Goal: Task Accomplishment & Management: Manage account settings

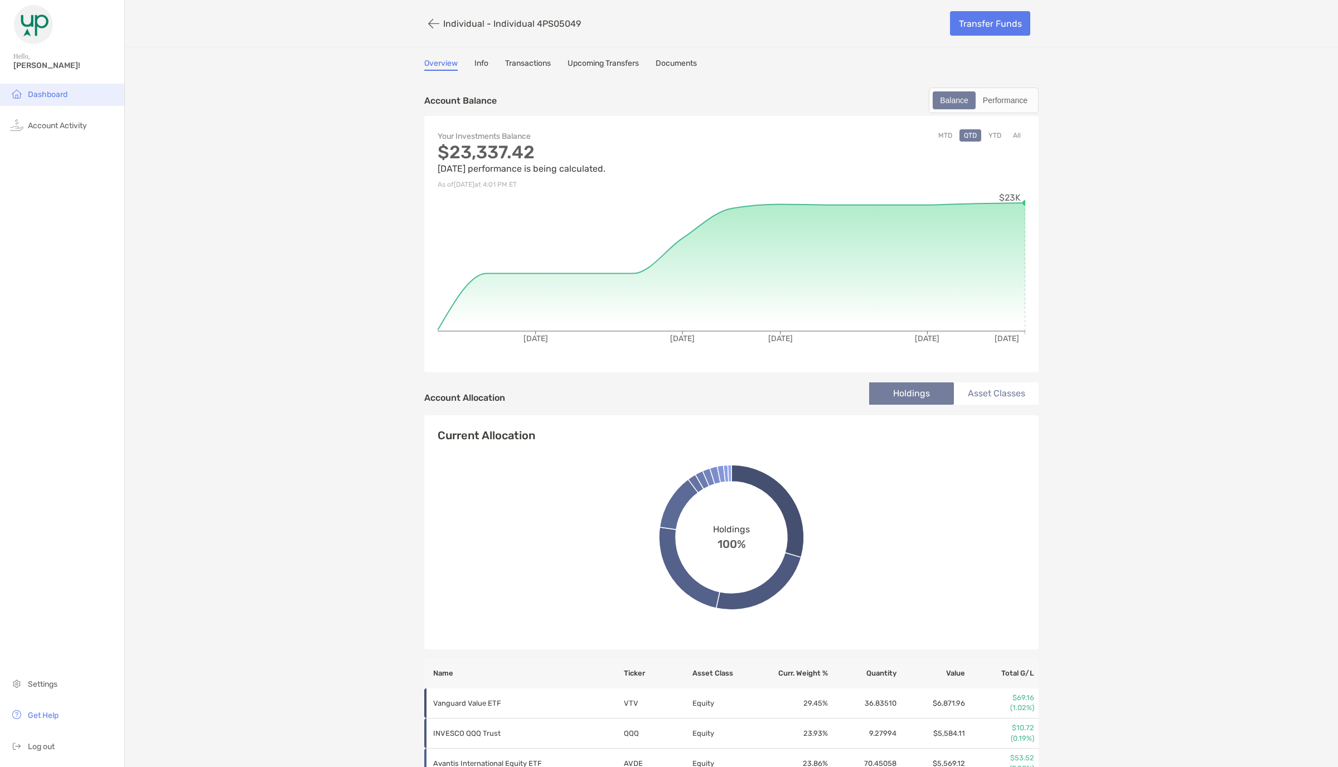
click at [57, 99] on li "Dashboard" at bounding box center [62, 95] width 124 height 22
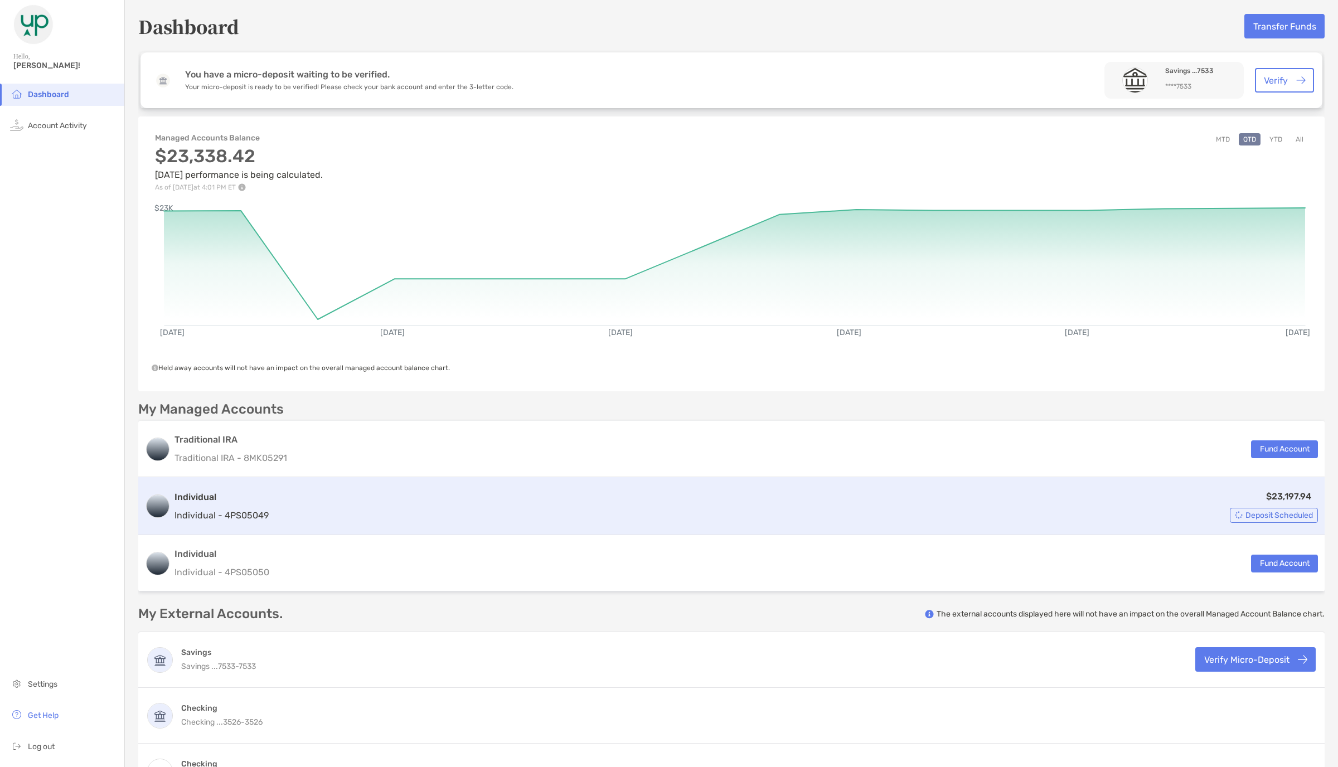
click at [802, 516] on div "$23,197.94 Deposit Scheduled" at bounding box center [795, 506] width 1045 height 33
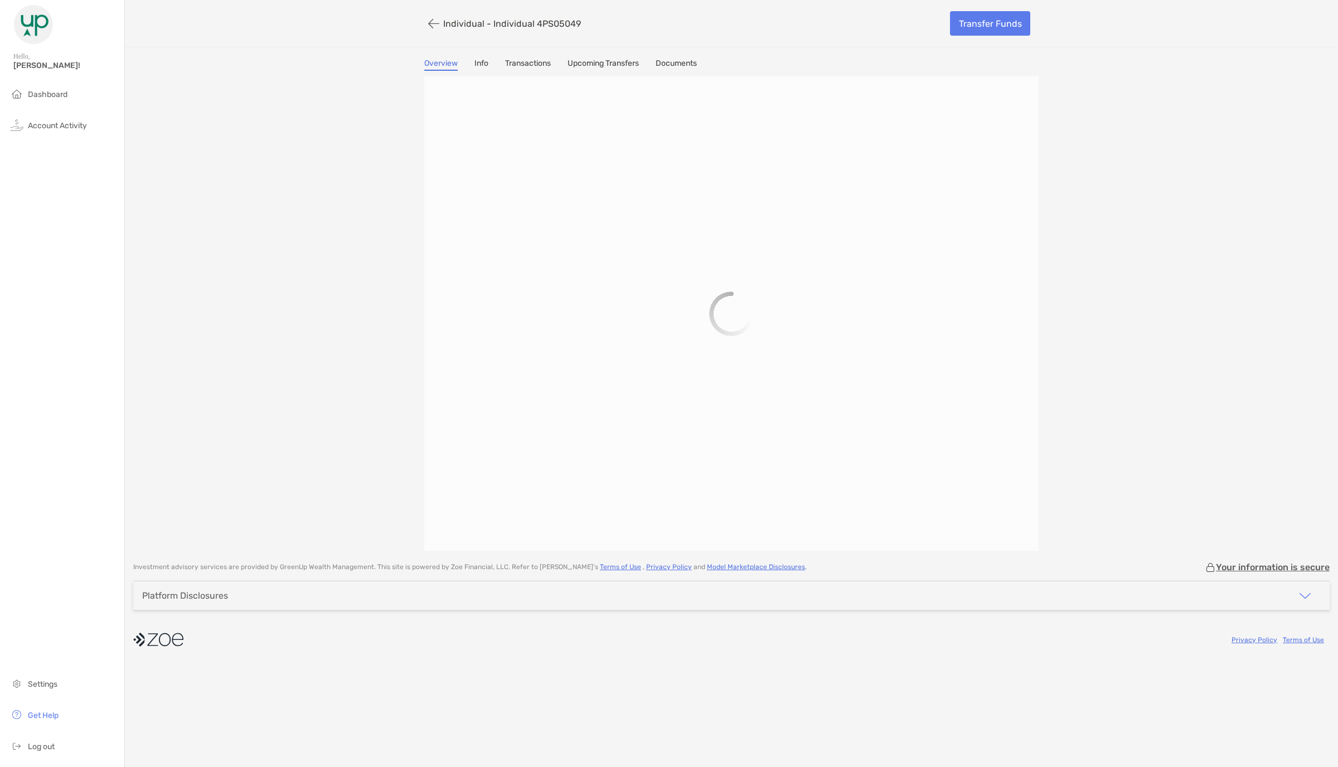
click at [601, 59] on link "Upcoming Transfers" at bounding box center [603, 65] width 71 height 12
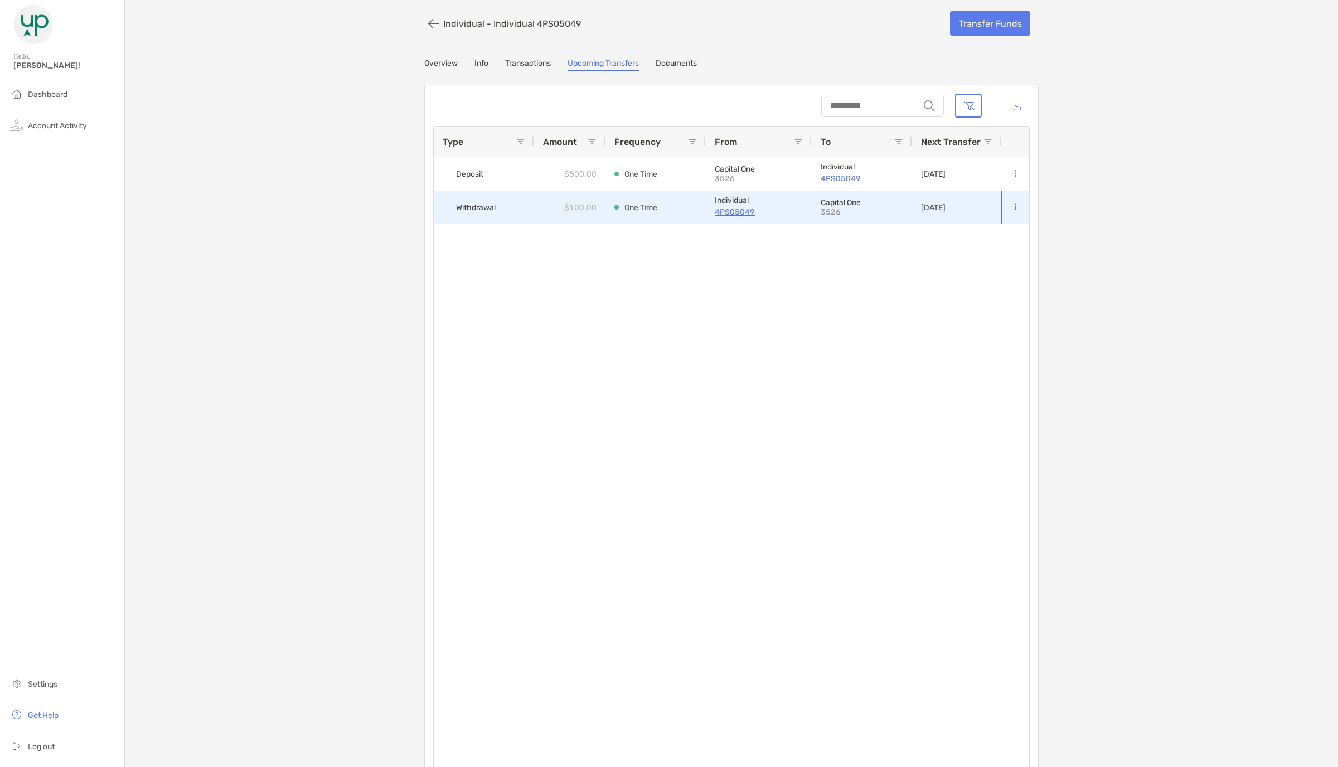
click at [1017, 208] on button at bounding box center [1015, 207] width 10 height 11
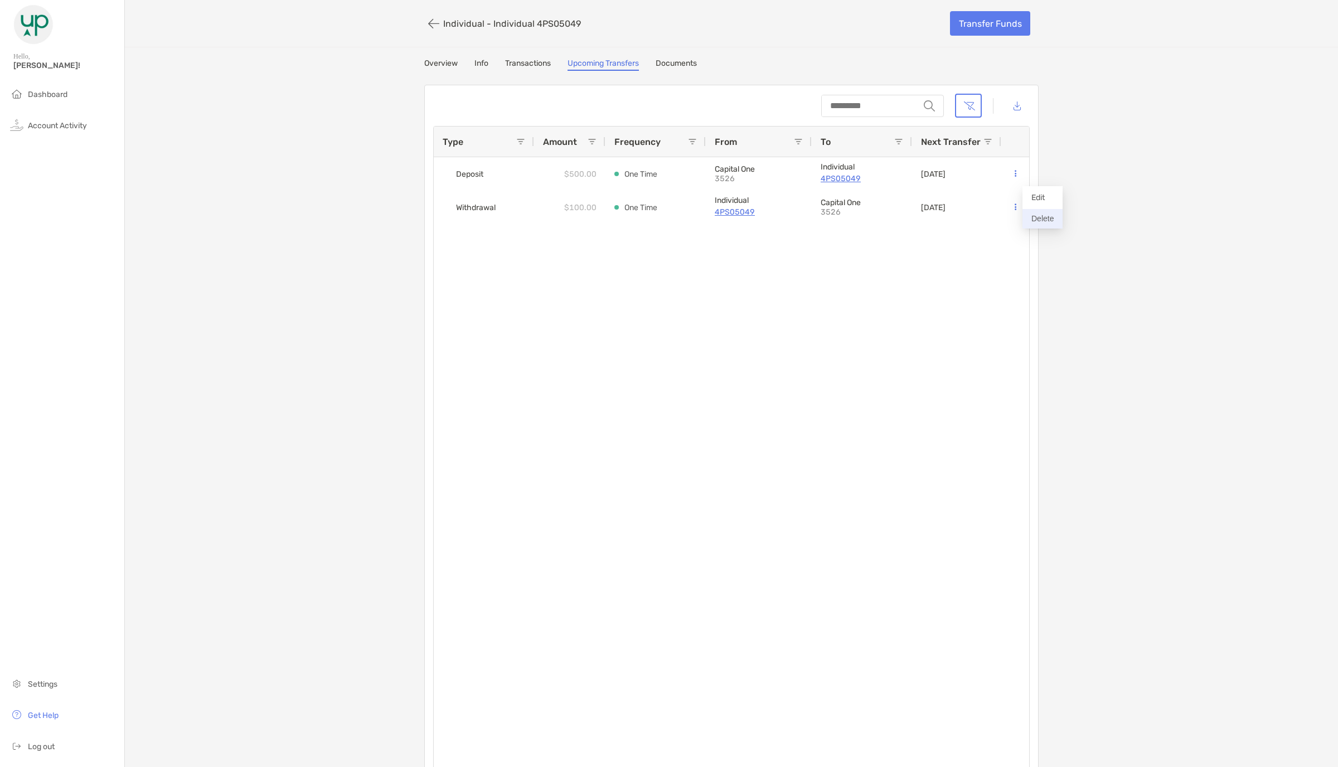
click at [1041, 218] on button "Delete" at bounding box center [1043, 219] width 40 height 20
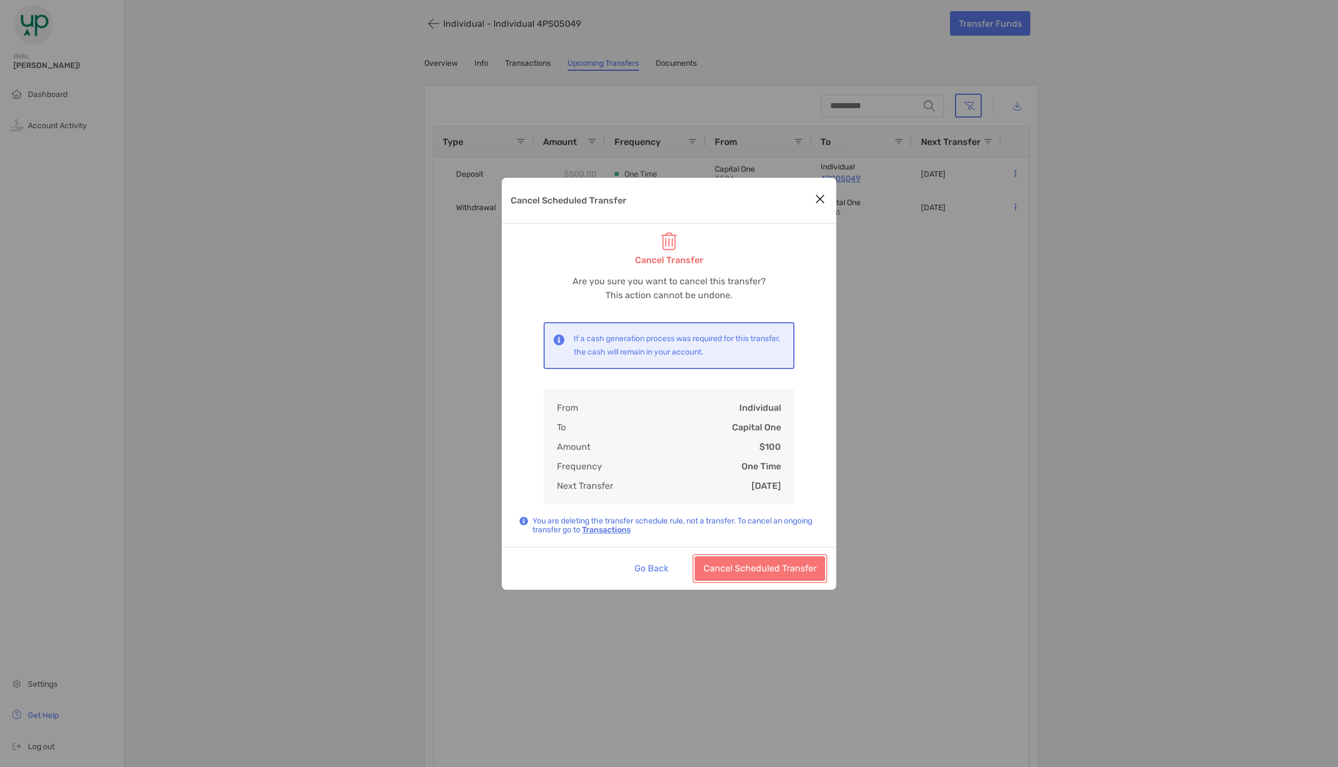
click at [795, 569] on button "Cancel Scheduled Transfer" at bounding box center [760, 569] width 130 height 25
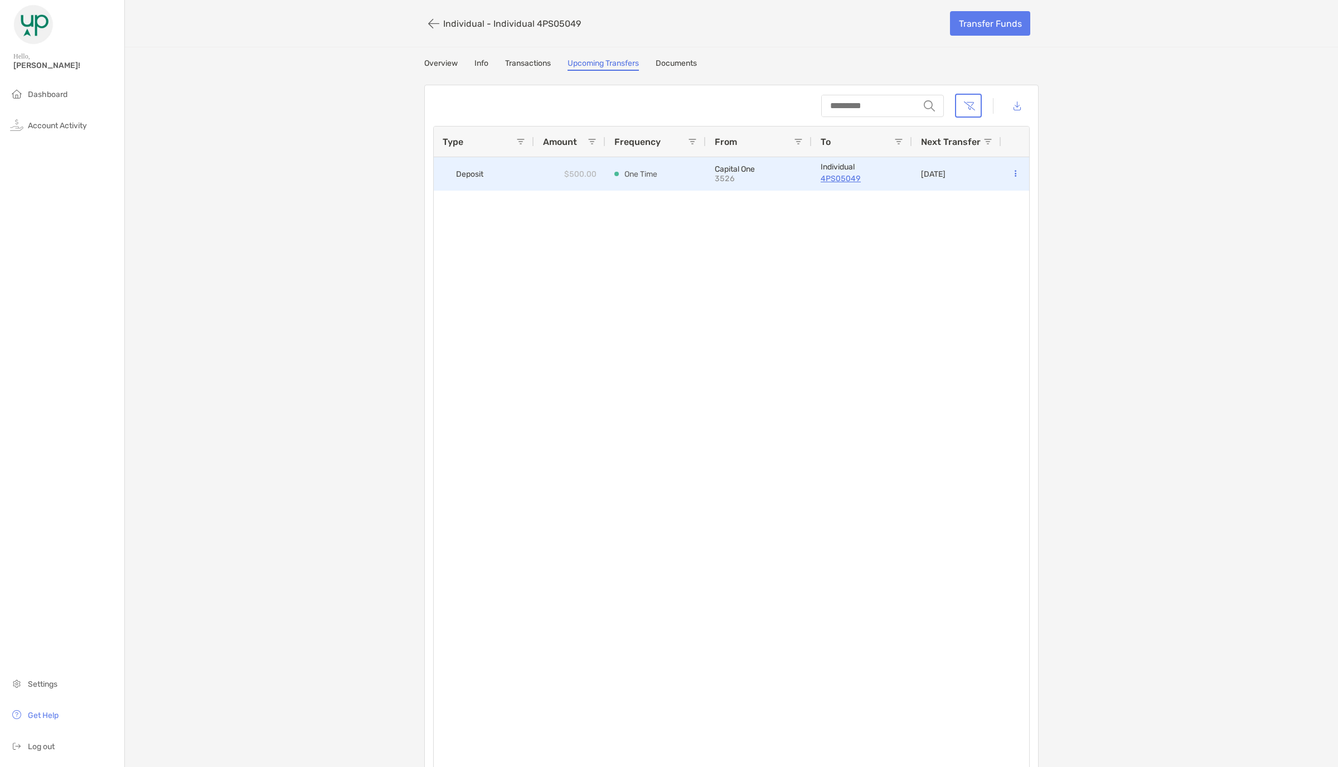
click at [1019, 179] on button at bounding box center [1015, 173] width 10 height 11
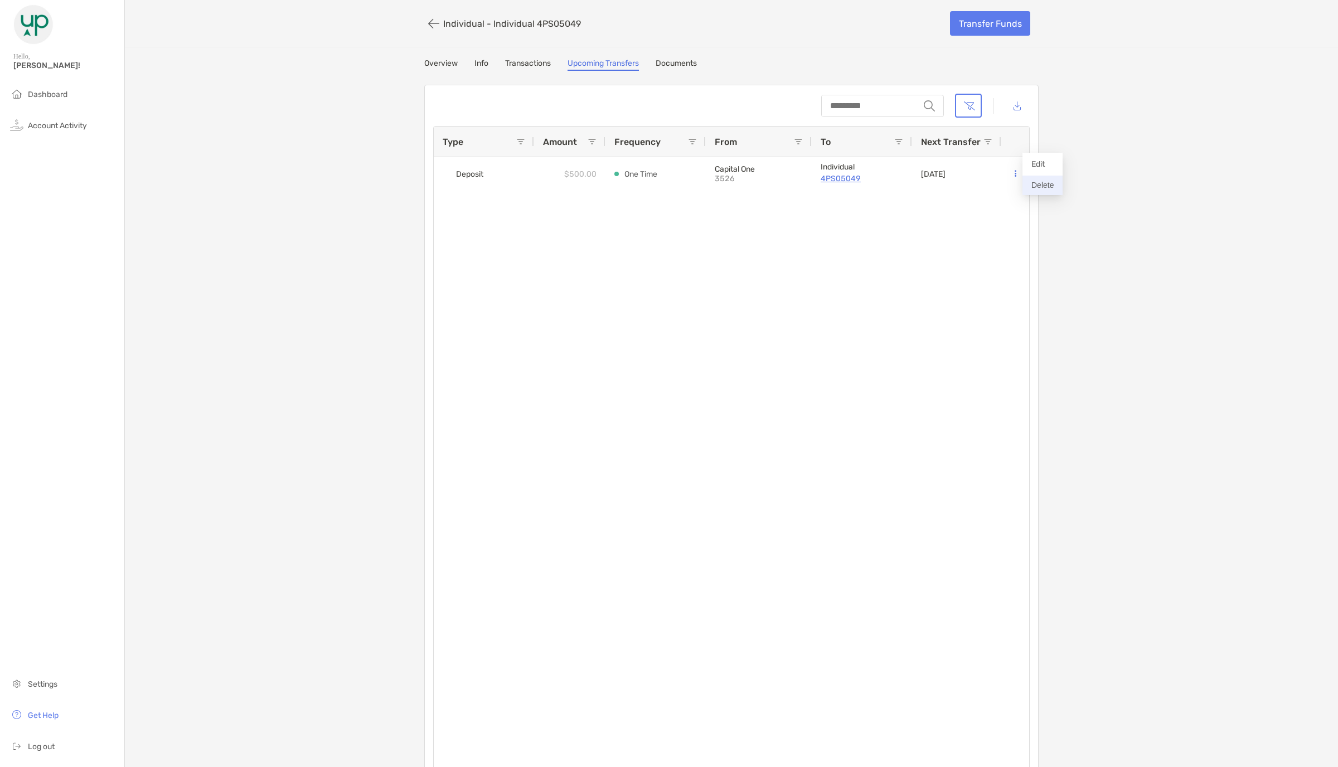
click at [1036, 190] on button "Delete" at bounding box center [1043, 186] width 40 height 20
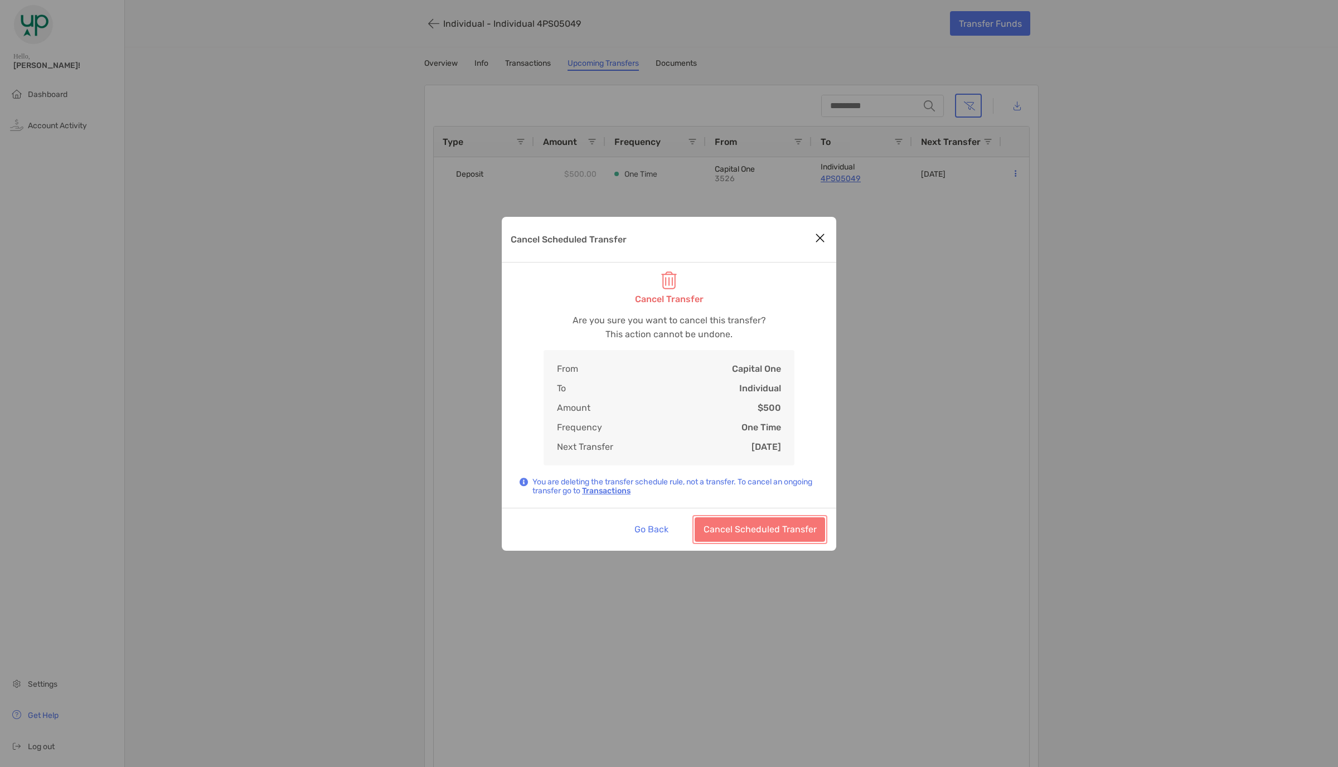
click at [788, 534] on button "Cancel Scheduled Transfer" at bounding box center [760, 530] width 130 height 25
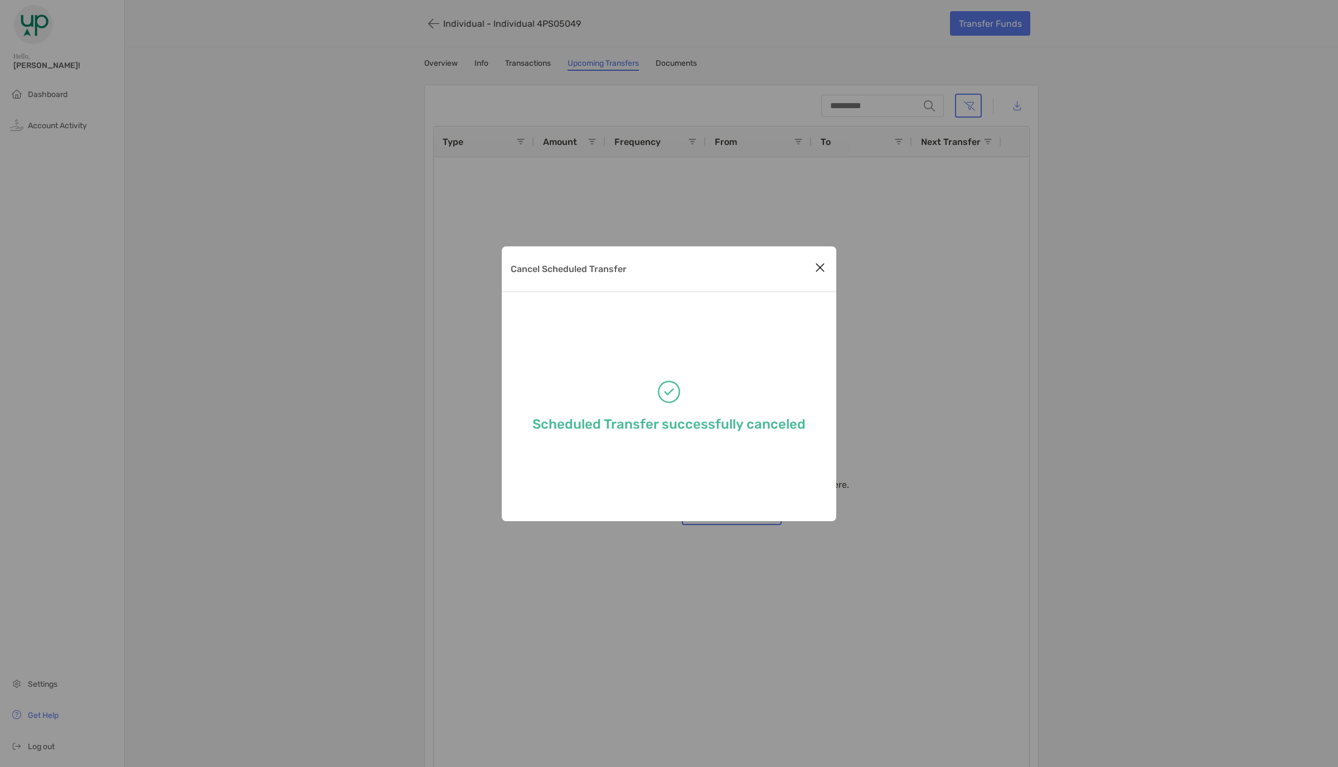
click at [450, 65] on div "Cancel Scheduled Transfer Scheduled Transfer successfully canceled" at bounding box center [669, 383] width 1338 height 767
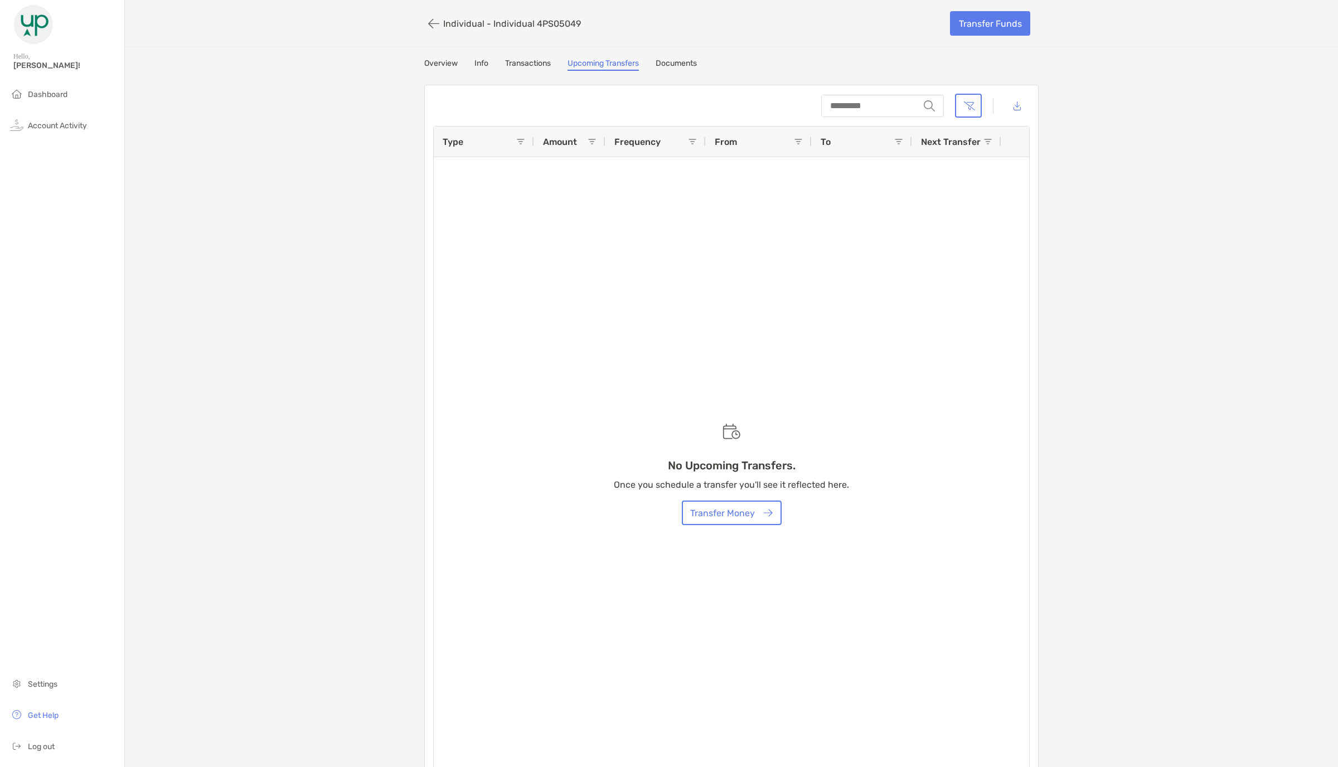
click at [450, 65] on link "Overview" at bounding box center [440, 65] width 33 height 12
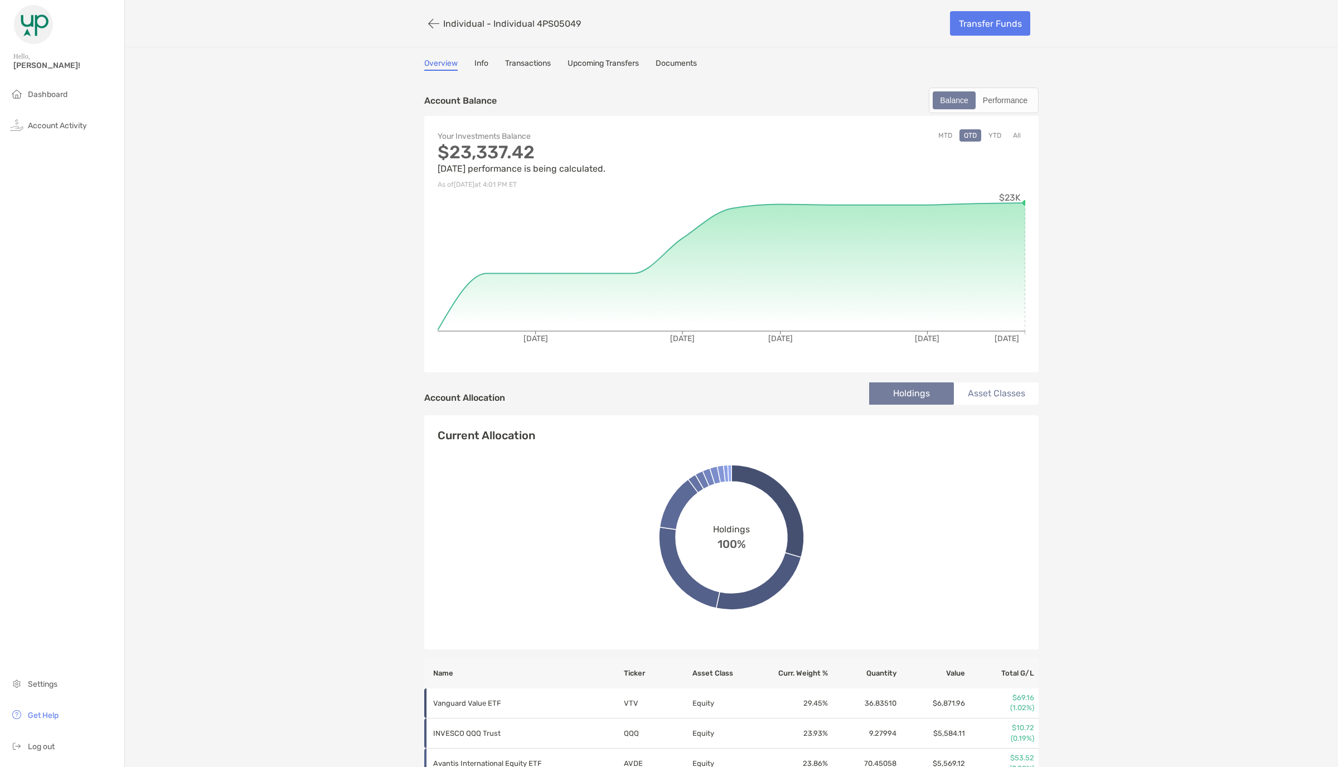
click at [1164, 167] on div "Individual - Individual 4PS05049 Transfer Funds Overview Info Transactions Upco…" at bounding box center [731, 510] width 1213 height 1020
